Goal: Information Seeking & Learning: Learn about a topic

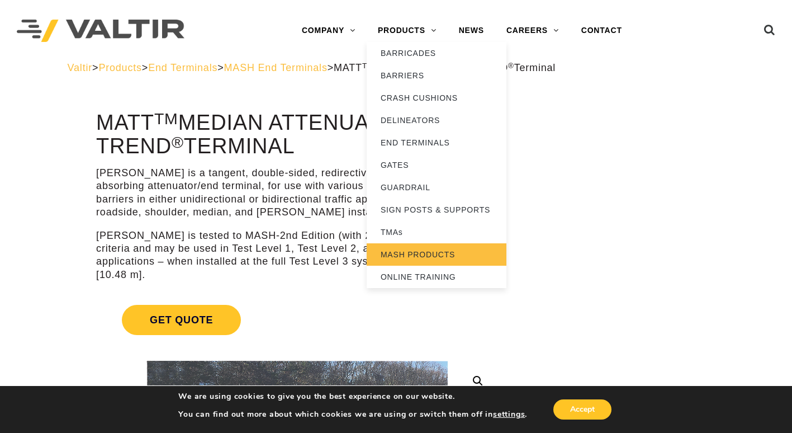
click at [416, 257] on link "MASH PRODUCTS" at bounding box center [437, 254] width 140 height 22
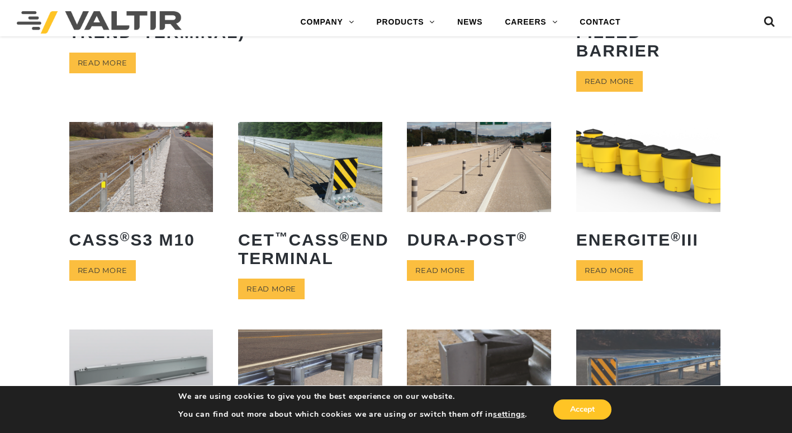
scroll to position [224, 0]
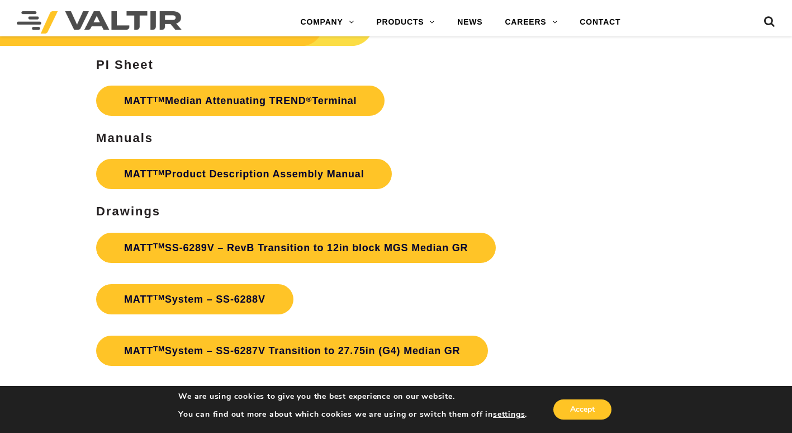
scroll to position [3332, 0]
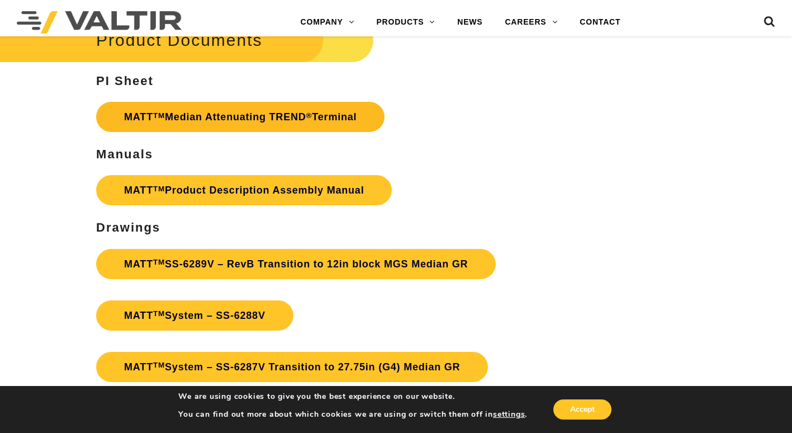
click at [202, 106] on link "MATT TM Median Attenuating TREND ® Terminal" at bounding box center [240, 117] width 289 height 30
